Goal: Task Accomplishment & Management: Use online tool/utility

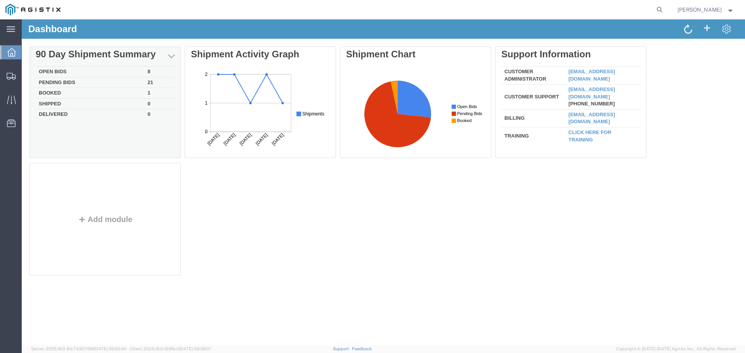
click at [94, 75] on td "Open Bids" at bounding box center [90, 72] width 109 height 11
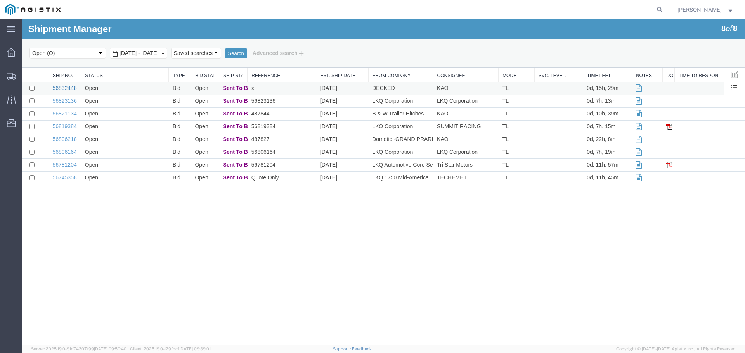
click at [70, 88] on link "56832448" at bounding box center [64, 88] width 24 height 6
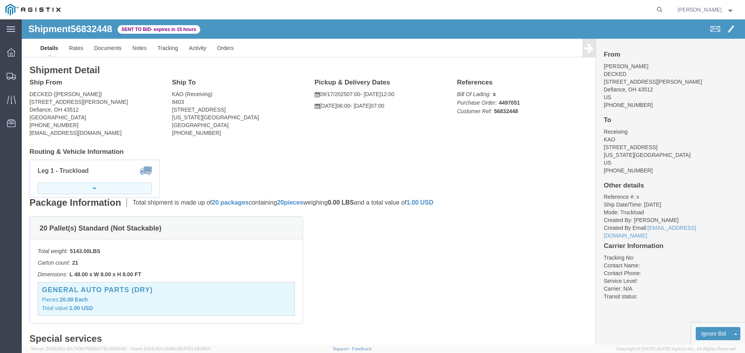
click button "button"
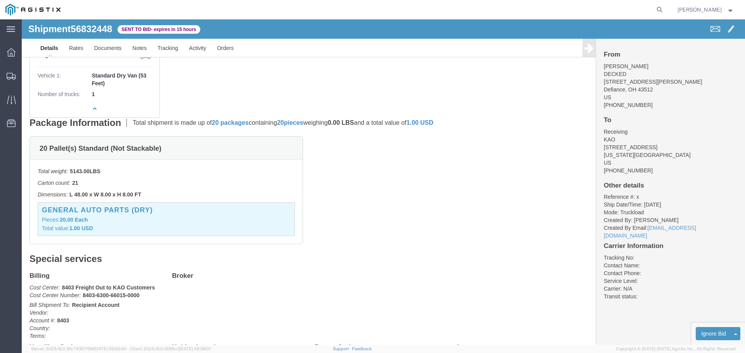
scroll to position [116, 0]
click link "Enter / Modify Bid"
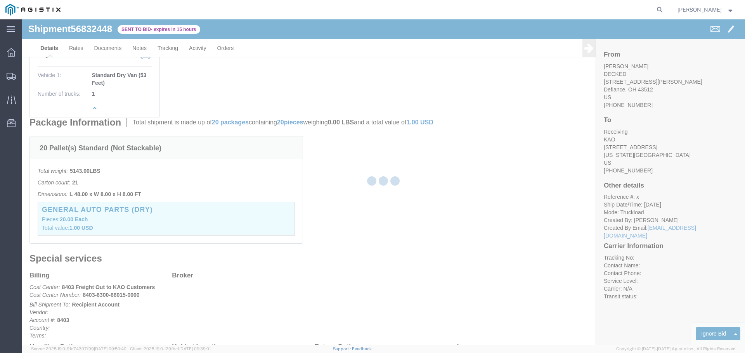
select select "22593"
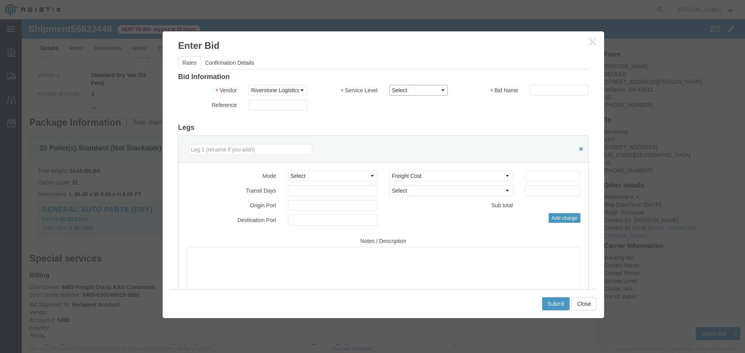
drag, startPoint x: 394, startPoint y: 67, endPoint x: 397, endPoint y: 76, distance: 9.8
click select "Select Rail TL Standard 3 - 5 Day"
select select "41882"
click select "Select Rail TL Standard 3 - 5 Day"
click input "text"
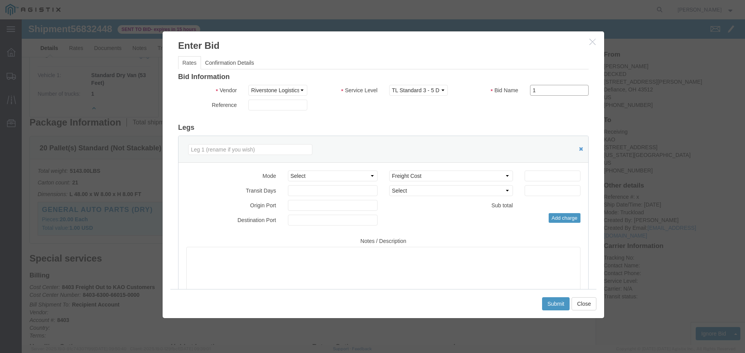
type input "1"
click input "number"
type input "1"
type input "1500"
click button "Submit"
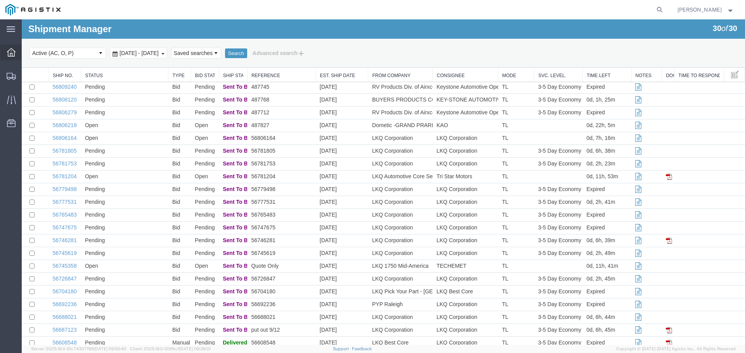
click at [27, 53] on span "Dashboard" at bounding box center [23, 53] width 5 height 16
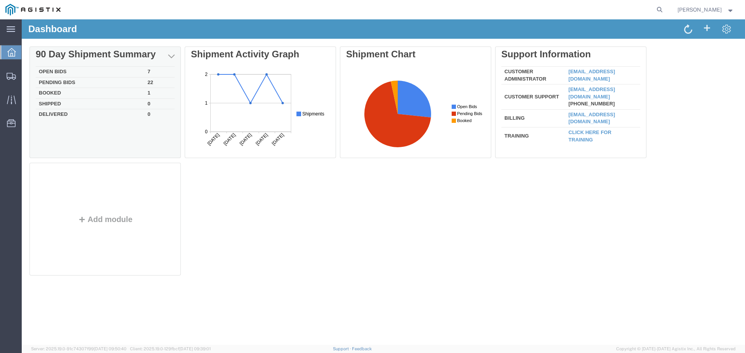
click at [143, 72] on td "Open Bids" at bounding box center [90, 72] width 109 height 11
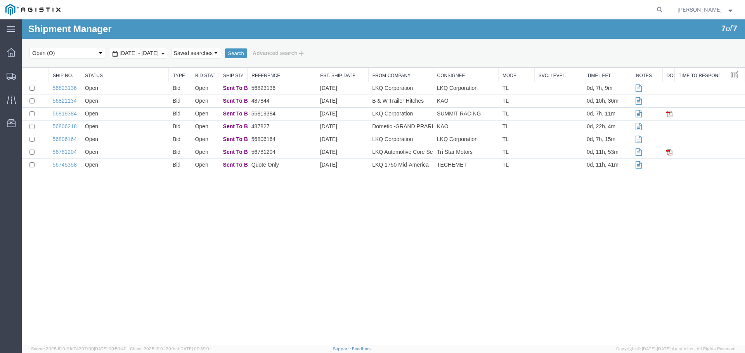
click at [61, 90] on link "56823136" at bounding box center [64, 88] width 24 height 6
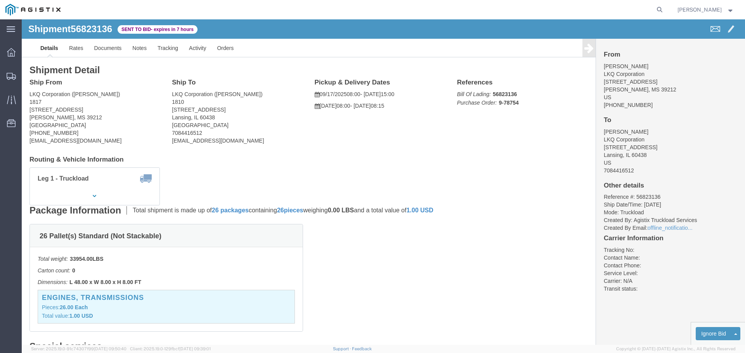
click link "Enter / Modify Bid"
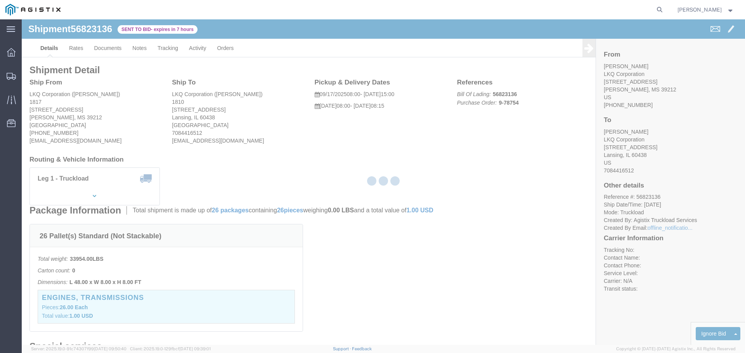
select select "22593"
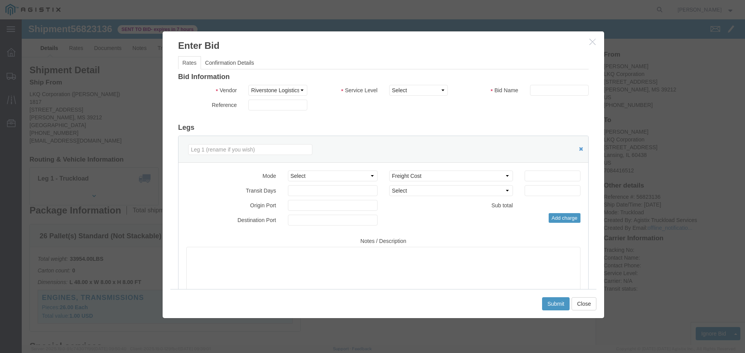
click icon "button"
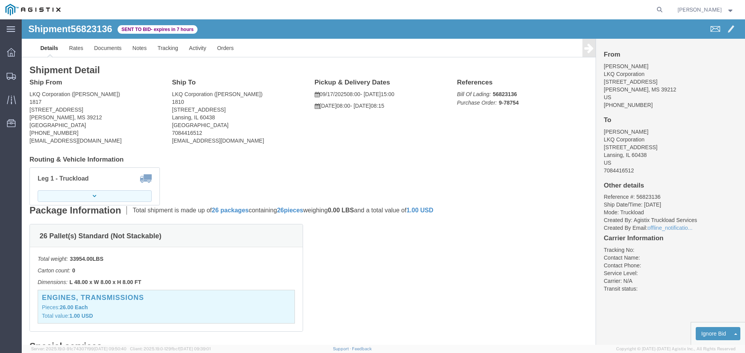
click button "button"
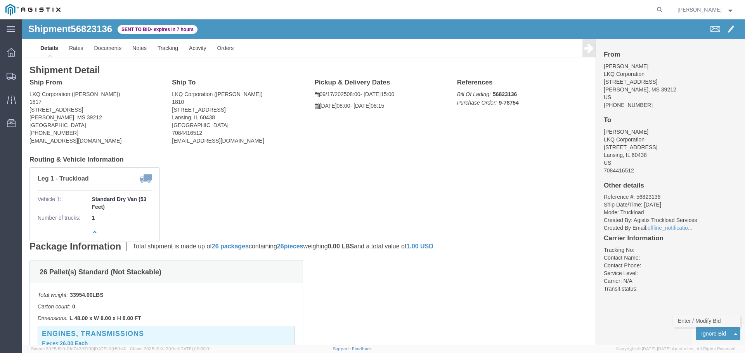
click link "Enter / Modify Bid"
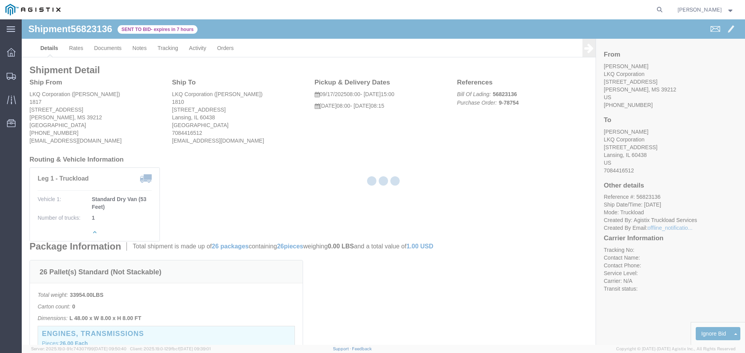
select select "22593"
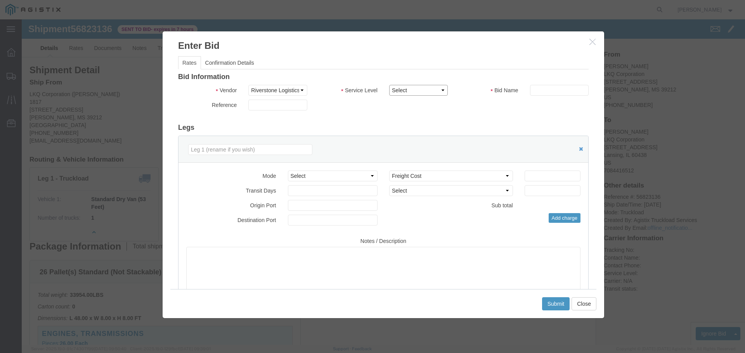
drag, startPoint x: 399, startPoint y: 71, endPoint x: 399, endPoint y: 76, distance: 5.1
click select "Select Rail TL Standard 3 - 5 Day"
select select "41882"
click select "Select Rail TL Standard 3 - 5 Day"
click input "text"
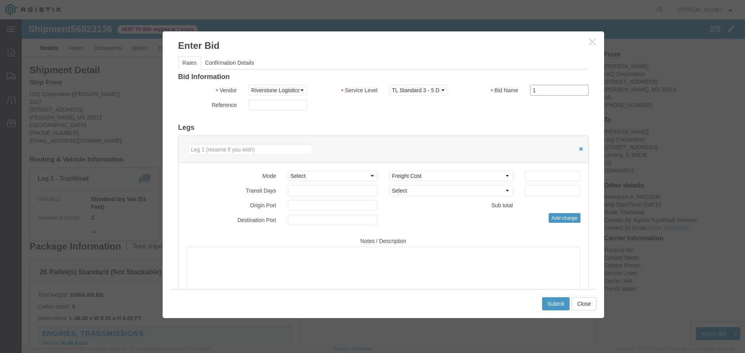
type input "1"
click input "number"
type input "1500"
click button "Submit"
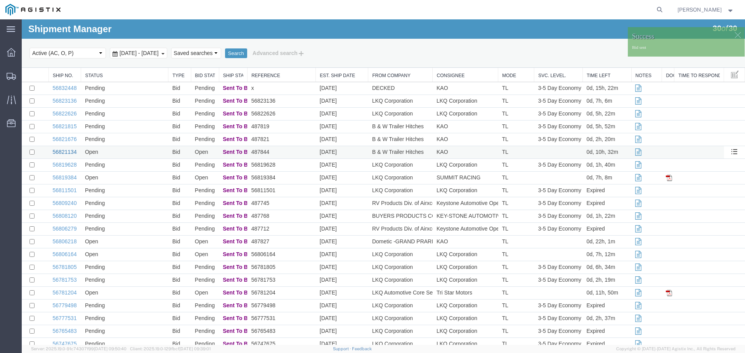
click at [71, 151] on link "56821134" at bounding box center [64, 152] width 24 height 6
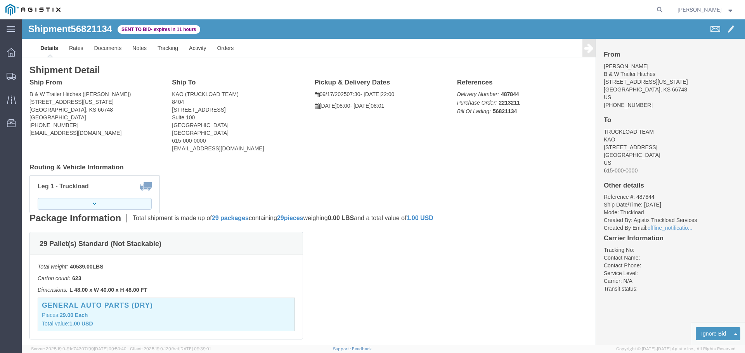
click button "button"
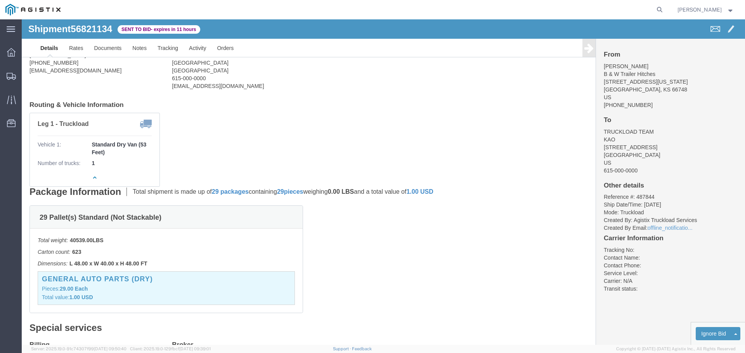
scroll to position [78, 0]
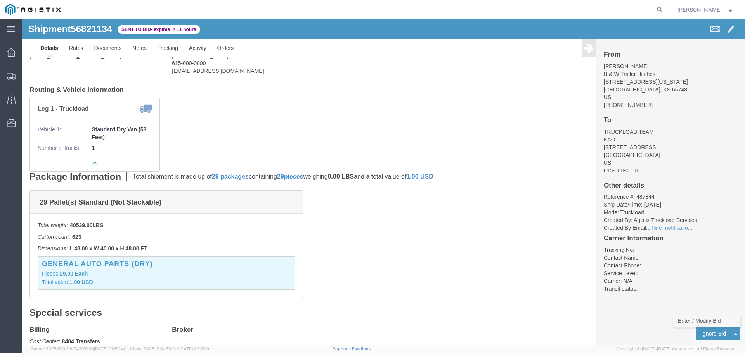
click link "Enter / Modify Bid"
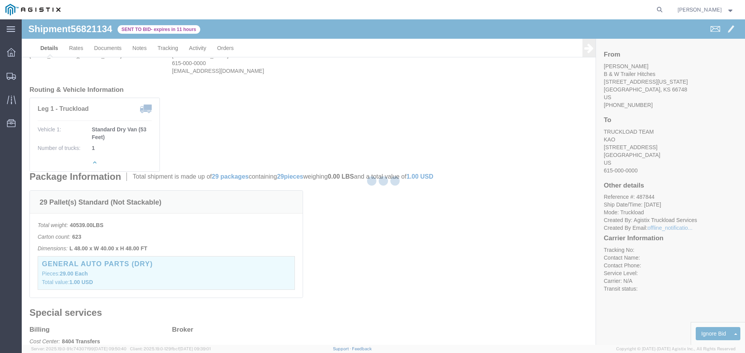
select select "22593"
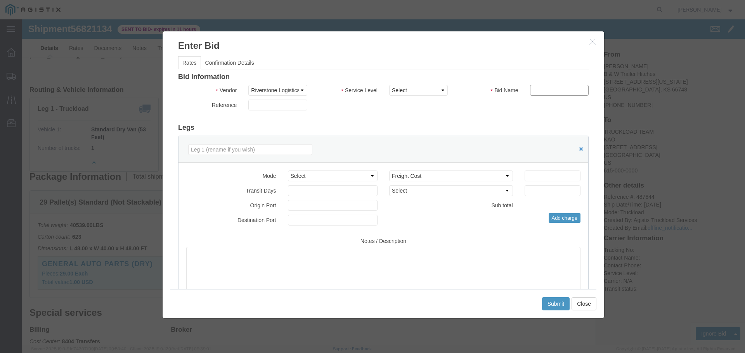
click input "text"
type input "1"
click input "number"
type input "1100"
click button "Submit"
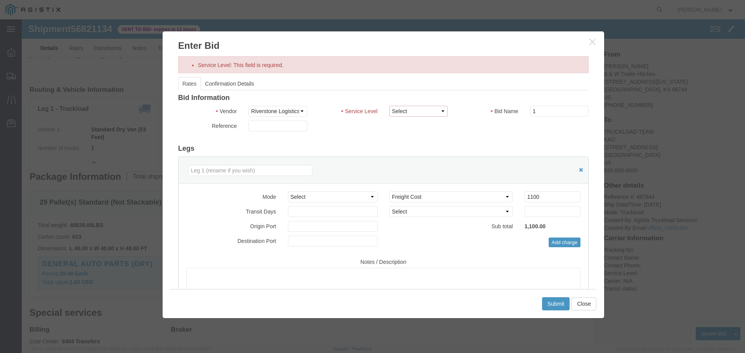
click select "Select Rail TL Standard 3 - 5 Day"
select select "41882"
click select "Select Rail TL Standard 3 - 5 Day"
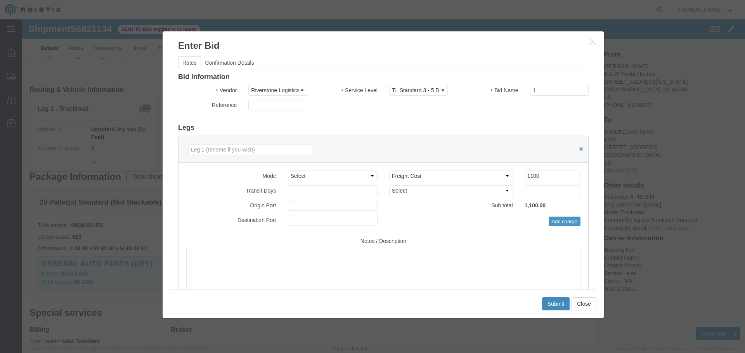
click button "Submit"
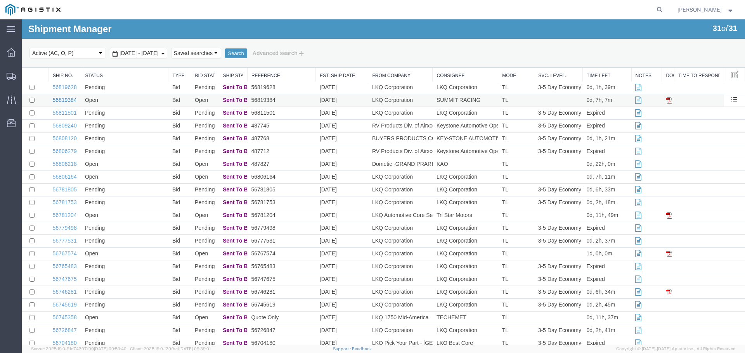
click at [61, 100] on link "56819384" at bounding box center [64, 100] width 24 height 6
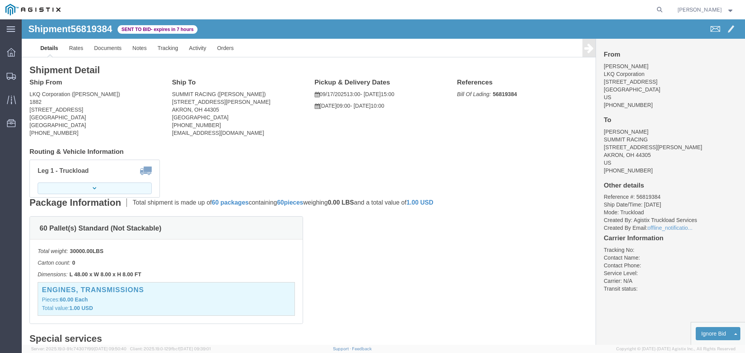
click button "button"
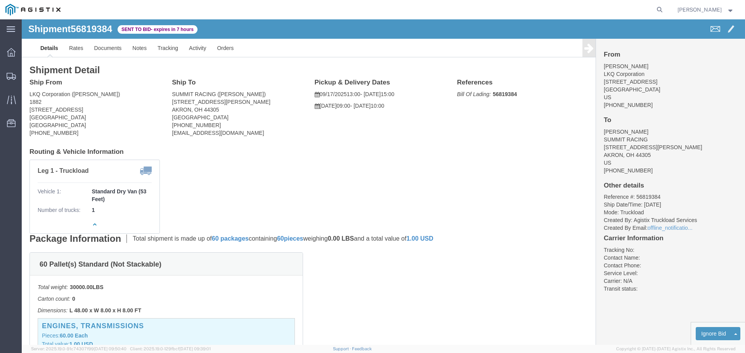
click button "button"
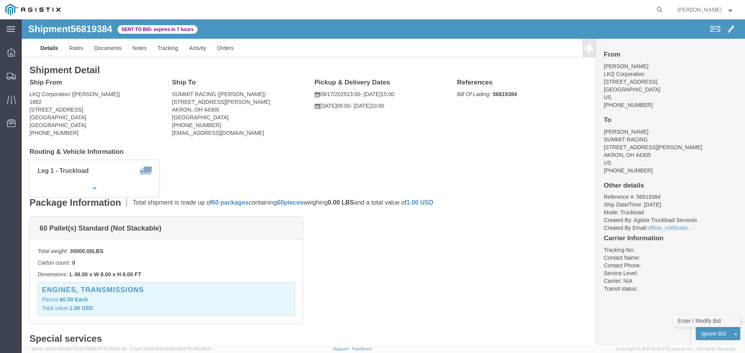
click link "Enter / Modify Bid"
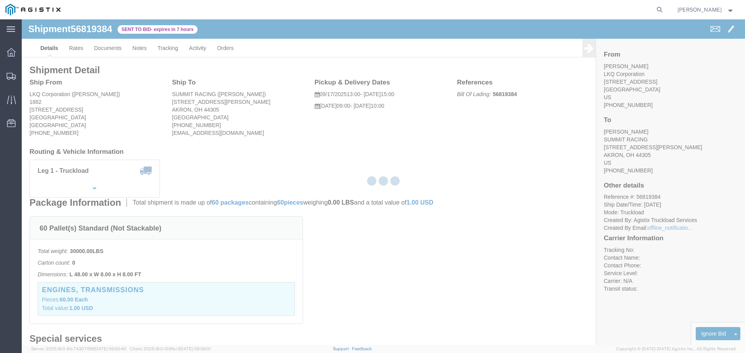
select select "22593"
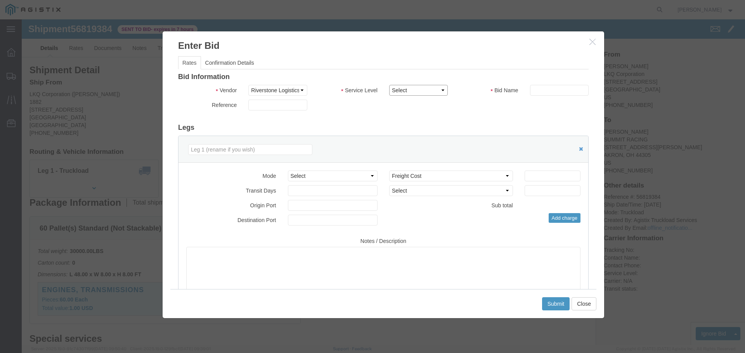
click select "Select Rail TL Standard 3 - 5 Day"
select select "41882"
click select "Select Rail TL Standard 3 - 5 Day"
click input "text"
type input "1"
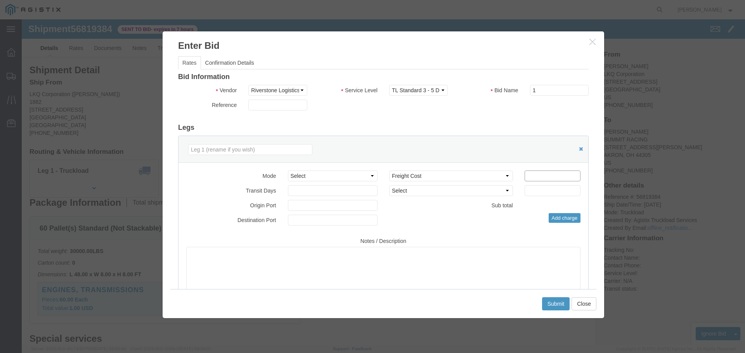
click input "number"
type input "2400"
click button "Submit"
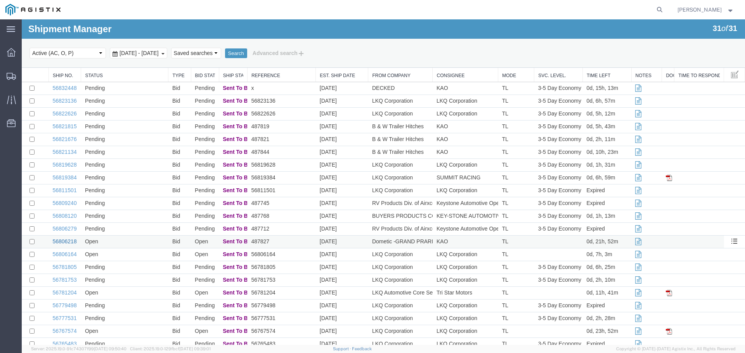
click at [71, 240] on link "56806218" at bounding box center [64, 242] width 24 height 6
